Goal: Task Accomplishment & Management: Manage account settings

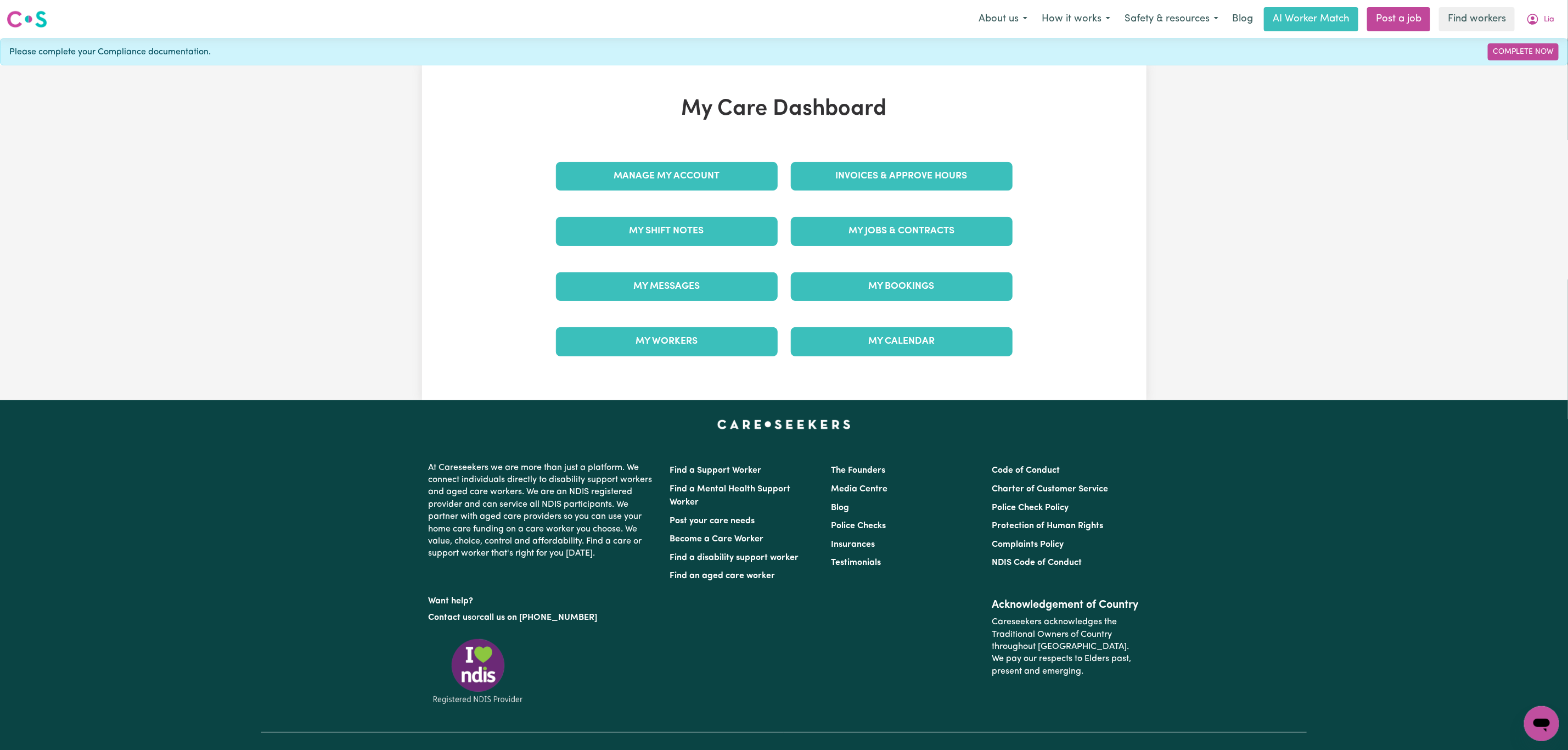
click at [648, 278] on link "My Messages" at bounding box center [666, 286] width 221 height 28
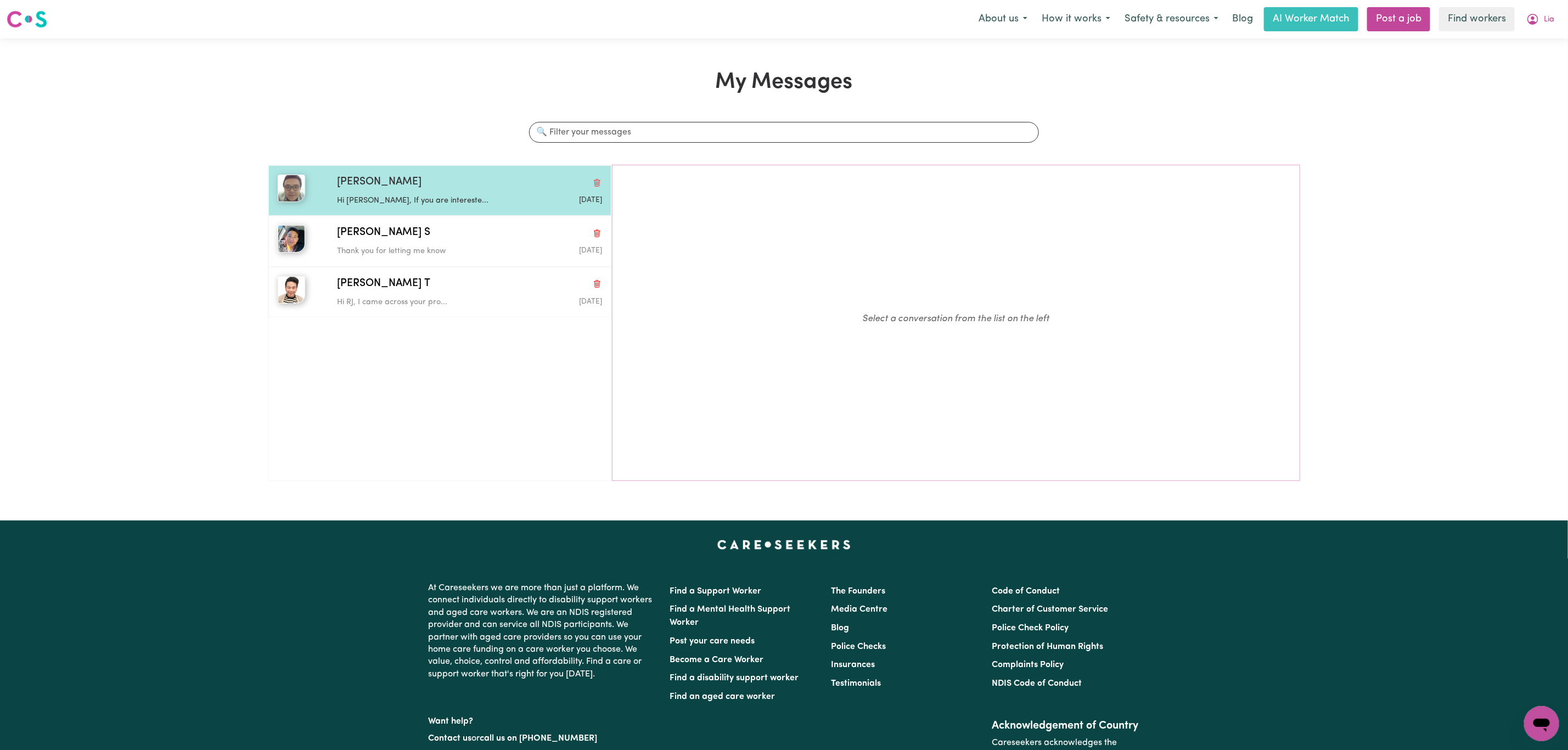
click at [482, 193] on div "Hi [PERSON_NAME], If you are intereste..." at bounding box center [425, 198] width 177 height 17
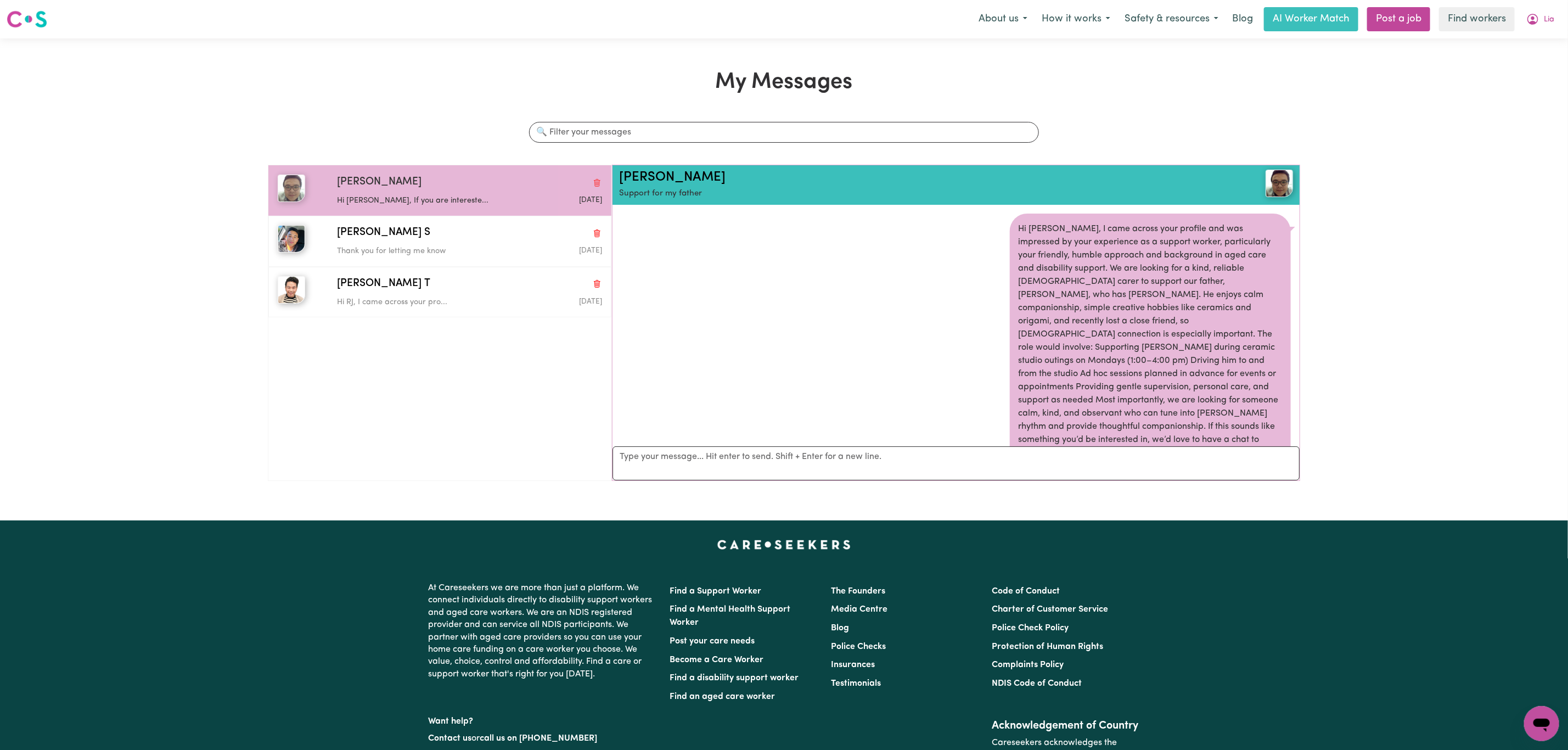
scroll to position [547, 0]
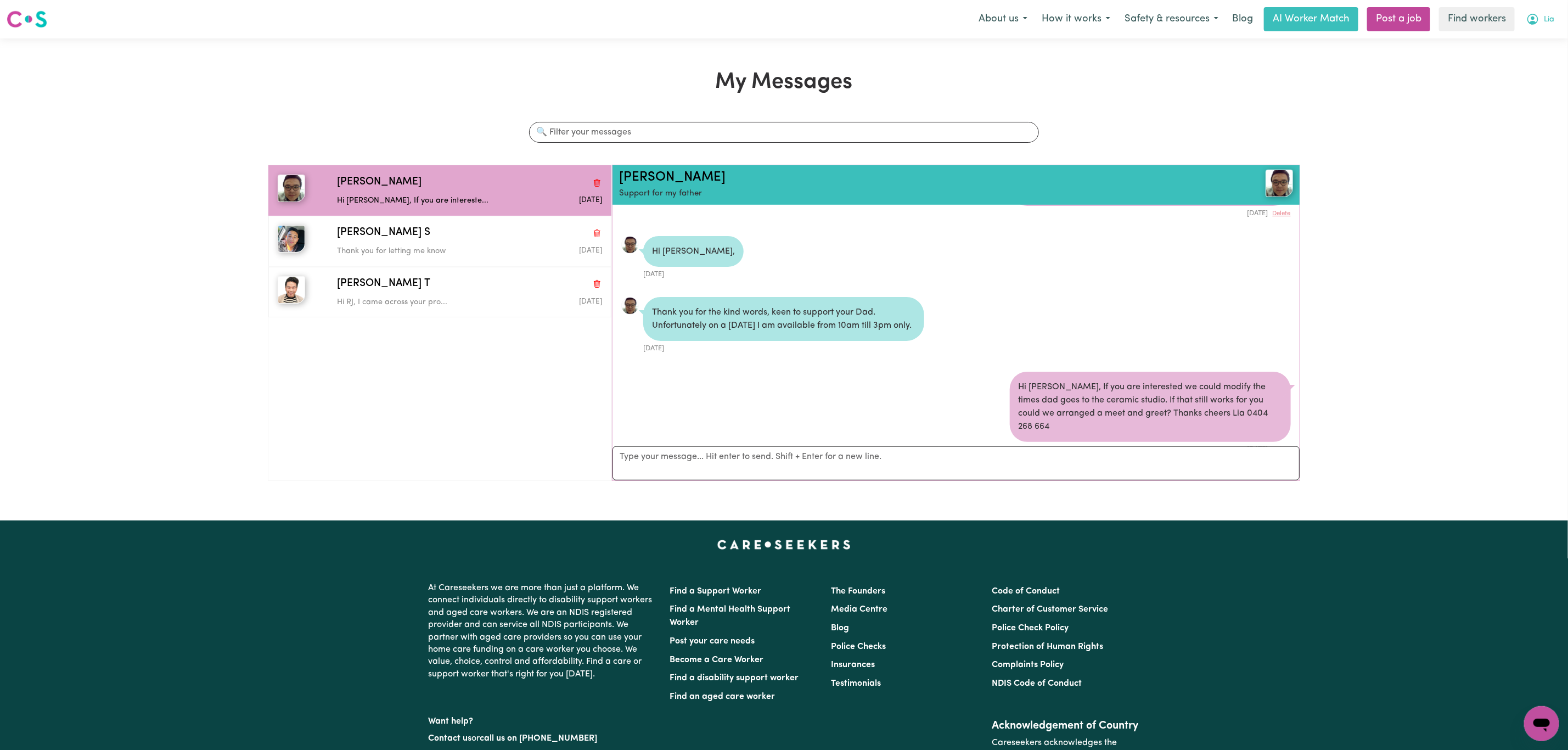
click at [1536, 18] on icon "My Account" at bounding box center [1532, 19] width 11 height 11
click at [1508, 43] on link "My Dashboard" at bounding box center [1516, 42] width 86 height 20
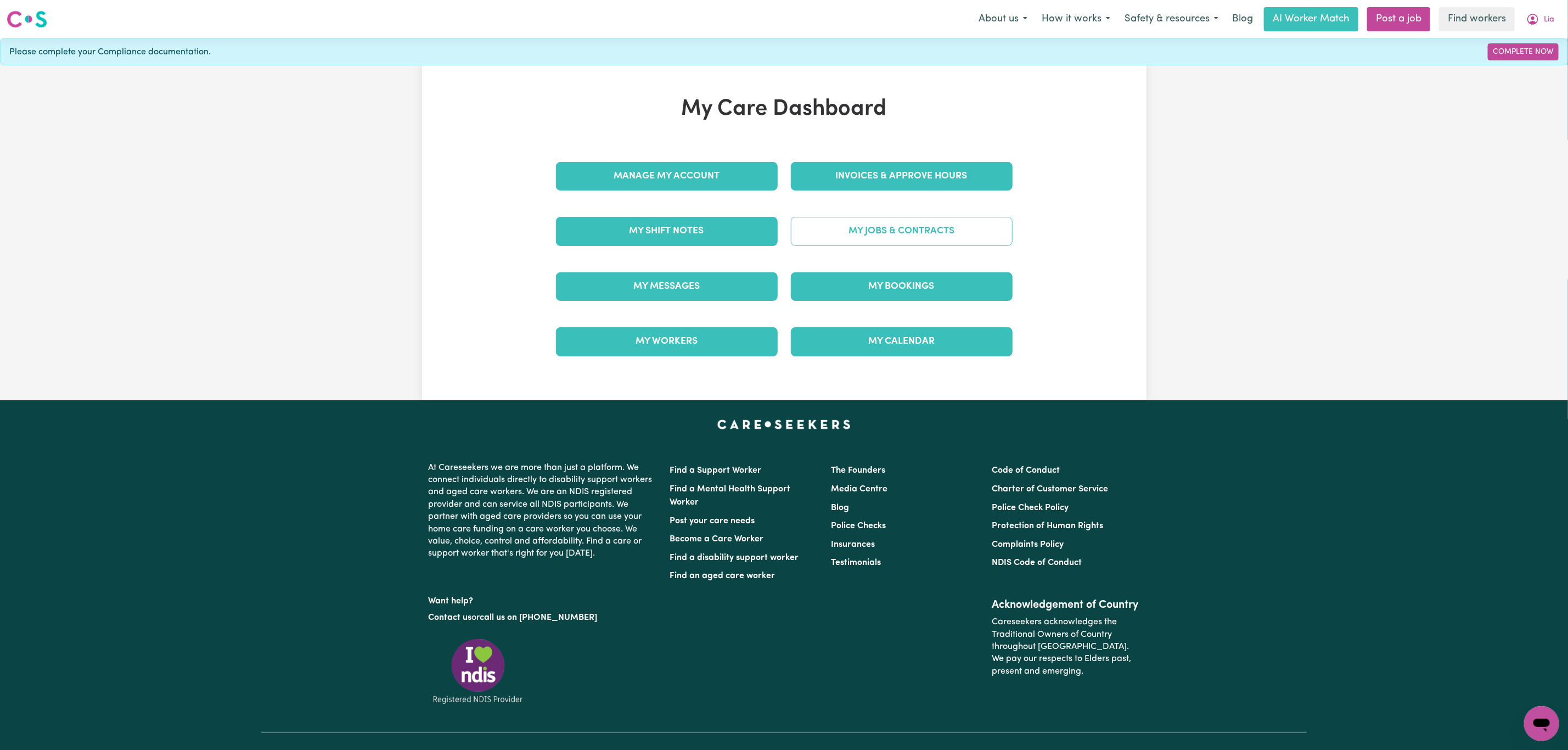
click at [947, 219] on link "My Jobs & Contracts" at bounding box center [901, 231] width 221 height 28
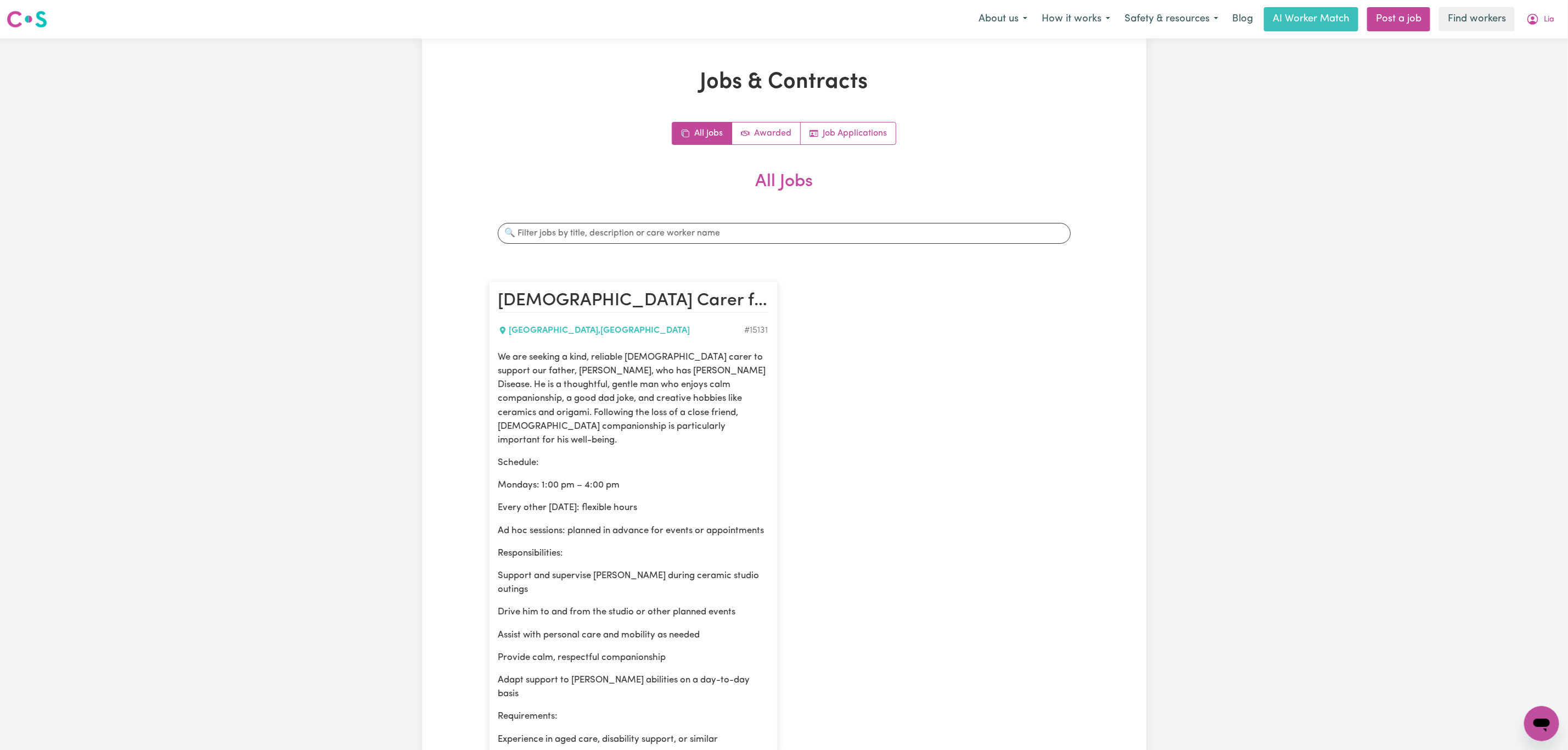
click at [1548, 36] on nav "Menu About us How it works Safety & resources Blog AI Worker Match Post a job F…" at bounding box center [784, 19] width 1568 height 38
click at [1540, 19] on button "Lia" at bounding box center [1540, 20] width 43 height 23
click at [1526, 56] on link "Logout" at bounding box center [1516, 62] width 86 height 20
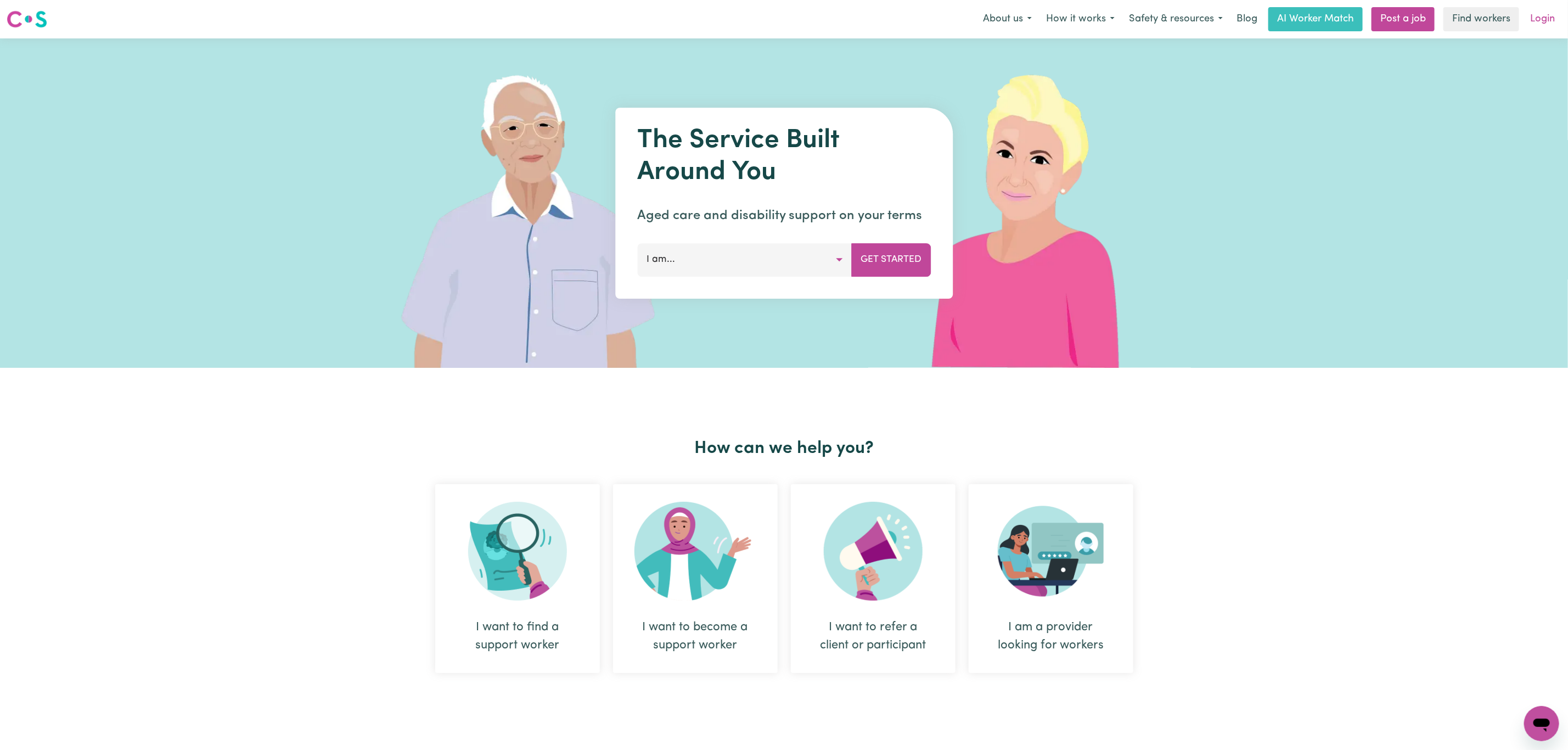
click at [1546, 24] on link "Login" at bounding box center [1542, 19] width 38 height 24
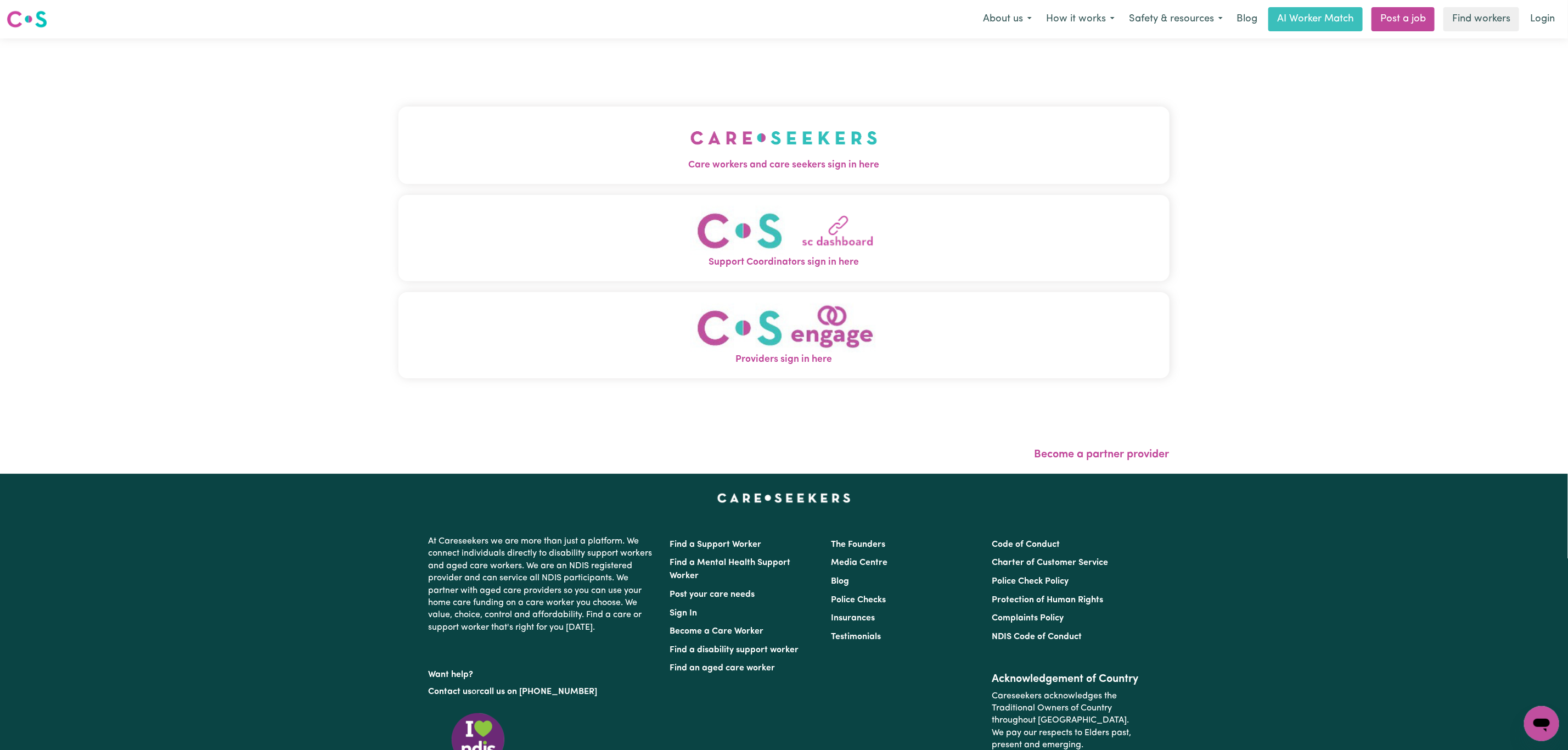
click at [690, 135] on img "Care workers and care seekers sign in here" at bounding box center [784, 138] width 187 height 41
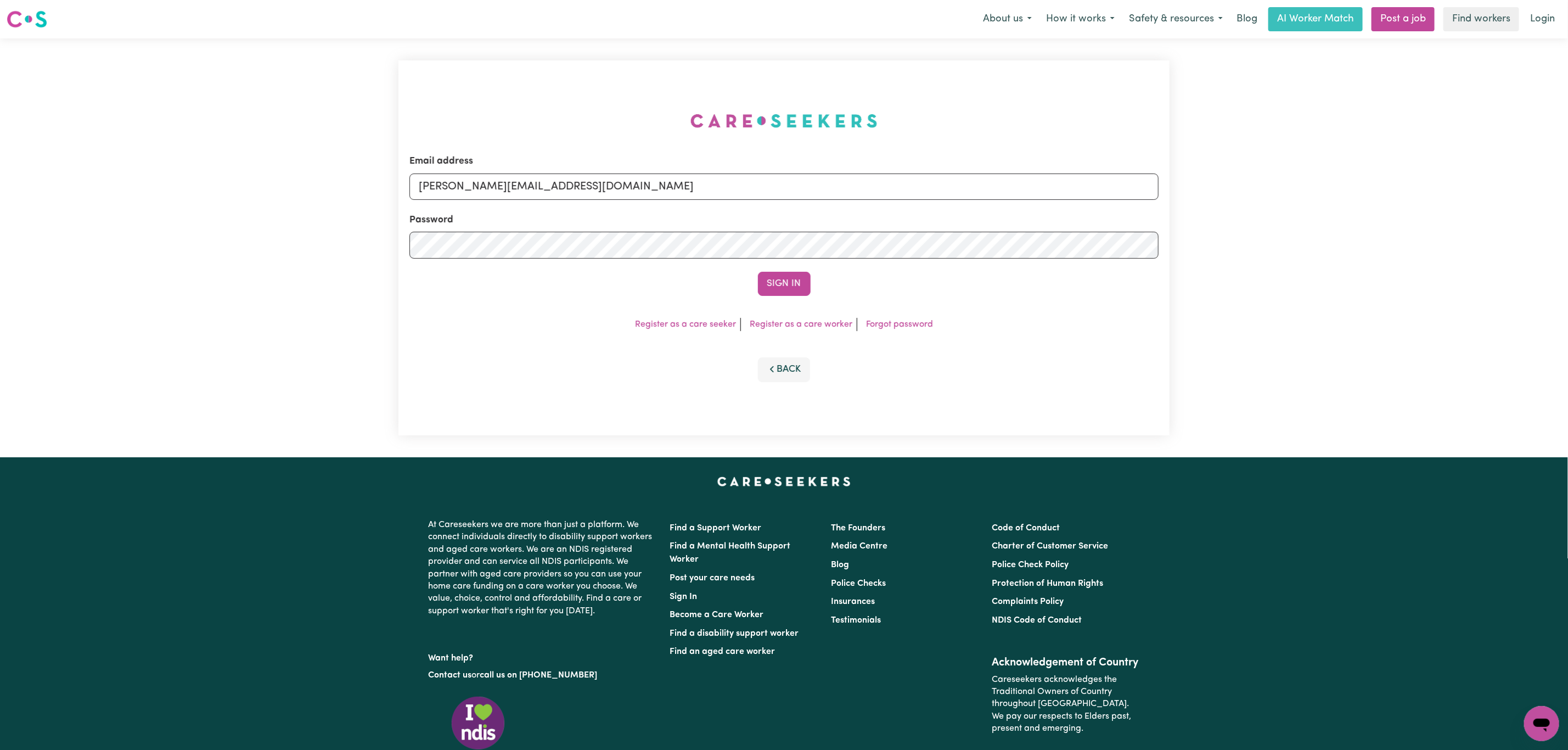
click at [480, 170] on div "Email address [PERSON_NAME][EMAIL_ADDRESS][DOMAIN_NAME]" at bounding box center [784, 176] width 749 height 45
click at [568, 194] on input "[PERSON_NAME][EMAIL_ADDRESS][DOMAIN_NAME]" at bounding box center [784, 187] width 749 height 27
drag, startPoint x: 480, startPoint y: 193, endPoint x: 861, endPoint y: 194, distance: 381.0
click at [861, 194] on input "[EMAIL_ADDRESS][PERSON_NAME][DOMAIN_NAME]" at bounding box center [784, 187] width 749 height 27
type input "[EMAIL_ADDRESS][DOMAIN_NAME]"
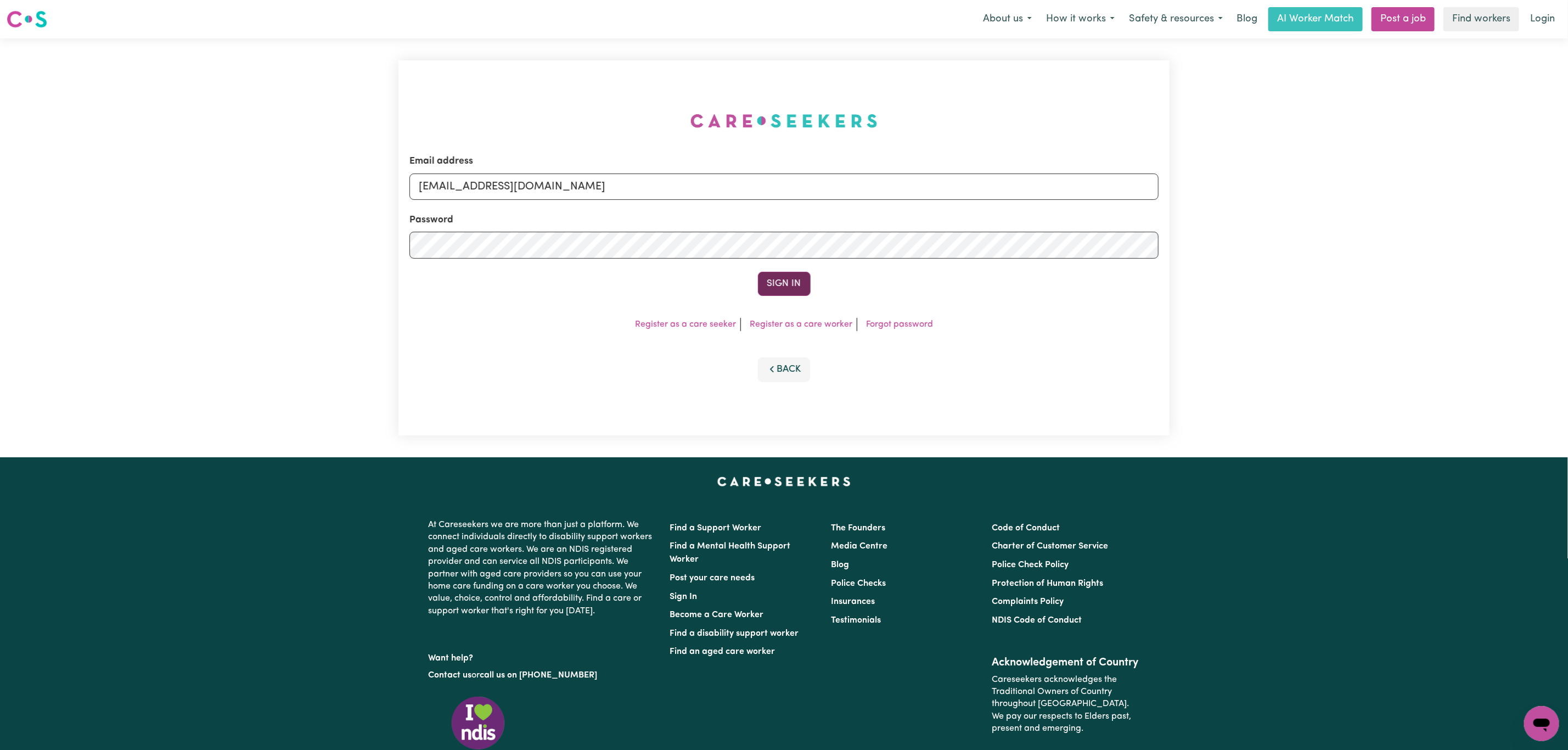
click at [771, 286] on button "Sign In" at bounding box center [784, 283] width 52 height 24
